Goal: Check status: Check status

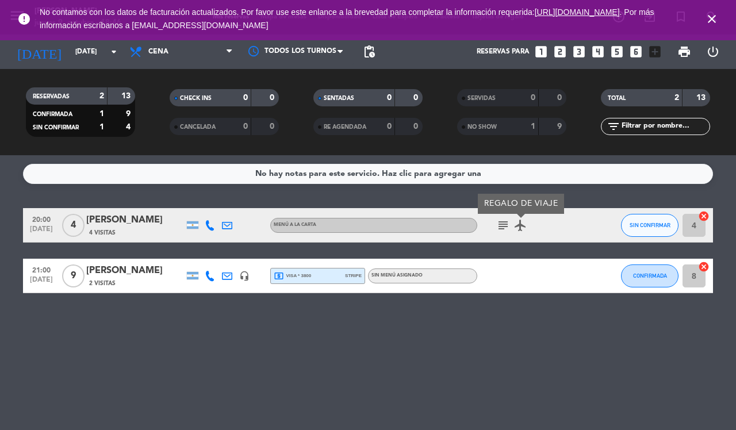
click at [706, 18] on icon "close" at bounding box center [712, 19] width 14 height 14
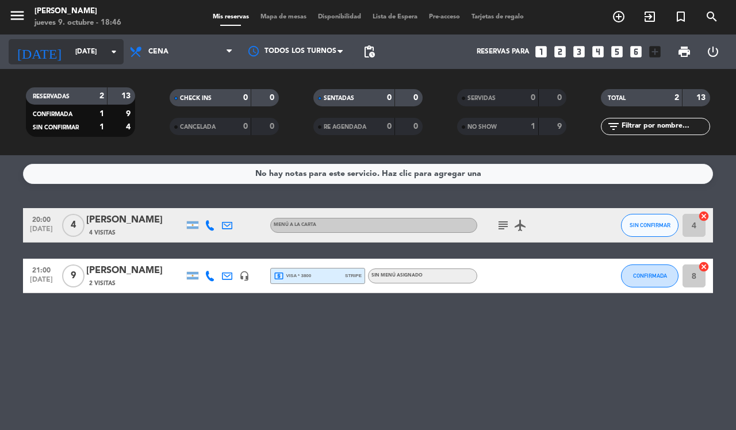
click at [105, 51] on input "[DATE]" at bounding box center [115, 52] width 91 height 20
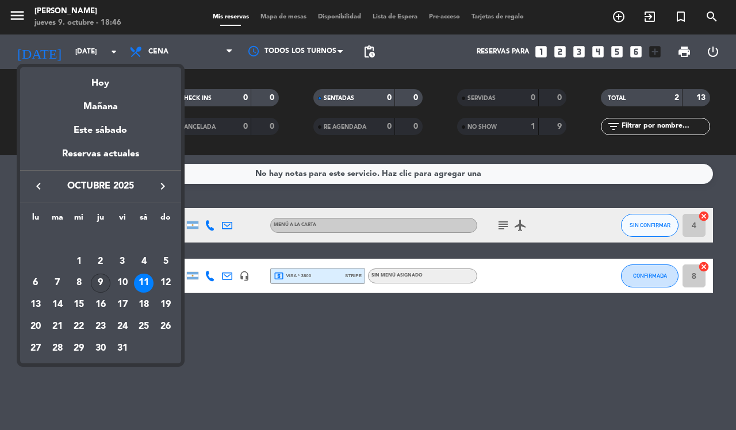
click at [101, 282] on div "9" at bounding box center [101, 284] width 20 height 20
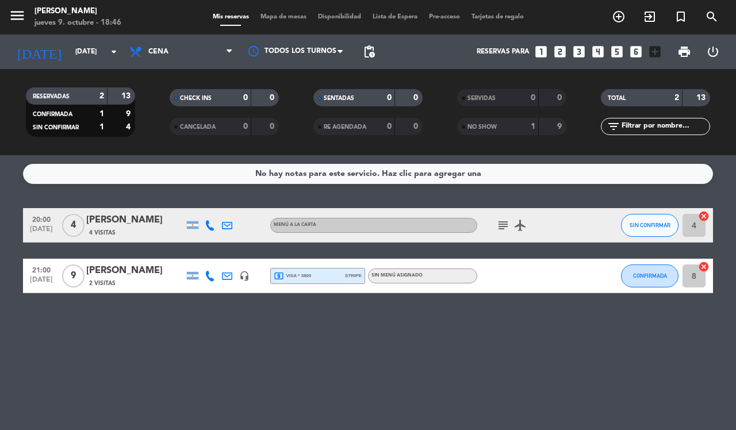
type input "[DEMOGRAPHIC_DATA][DATE]"
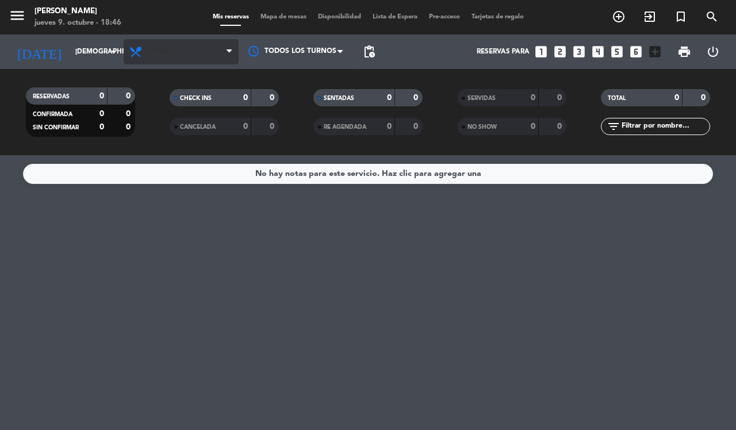
click at [229, 52] on icon at bounding box center [229, 51] width 5 height 9
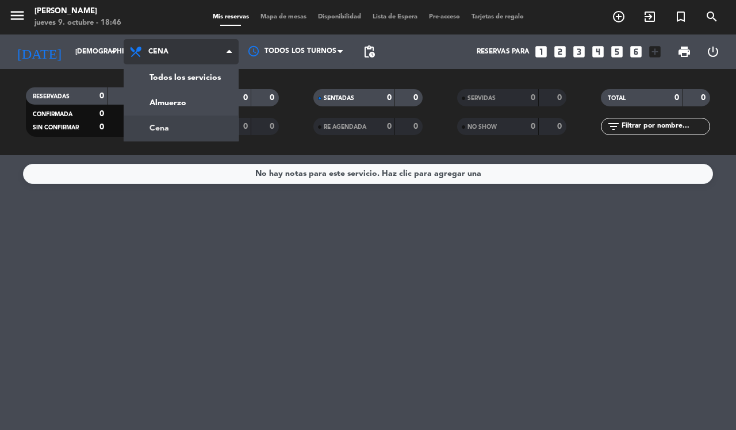
click at [201, 87] on div "menu [PERSON_NAME] [DATE] 9. octubre - 18:46 Mis reservas Mapa de mesas Disponi…" at bounding box center [368, 77] width 736 height 155
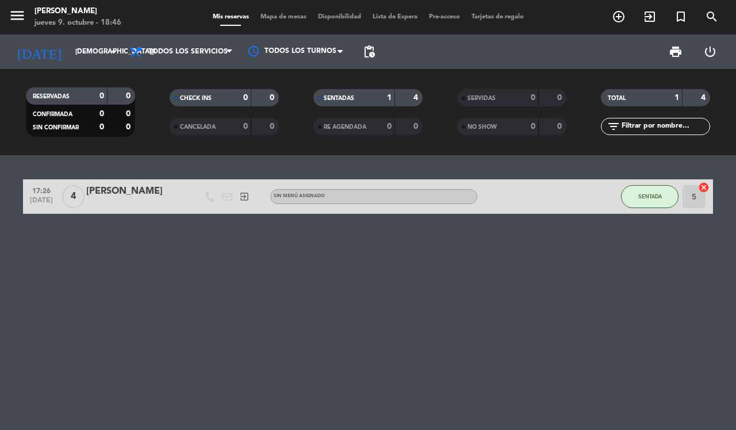
click at [124, 199] on div "[PERSON_NAME]" at bounding box center [135, 191] width 98 height 15
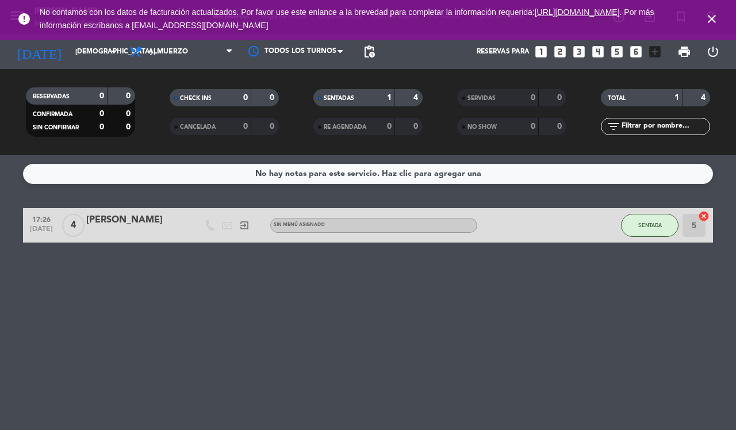
click at [708, 18] on icon "close" at bounding box center [712, 19] width 14 height 14
